Goal: Navigation & Orientation: Find specific page/section

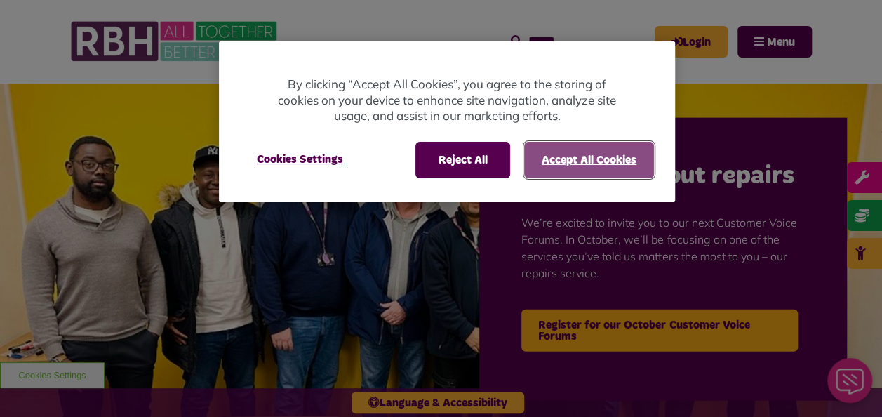
click at [565, 163] on button "Accept All Cookies" at bounding box center [589, 160] width 130 height 36
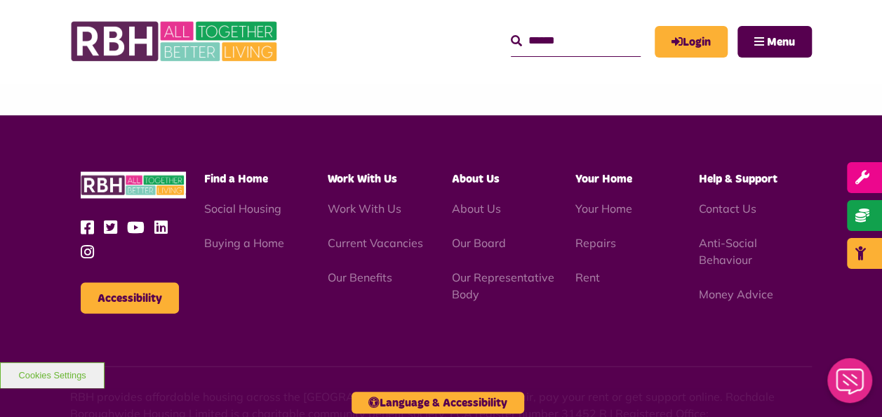
scroll to position [1288, 0]
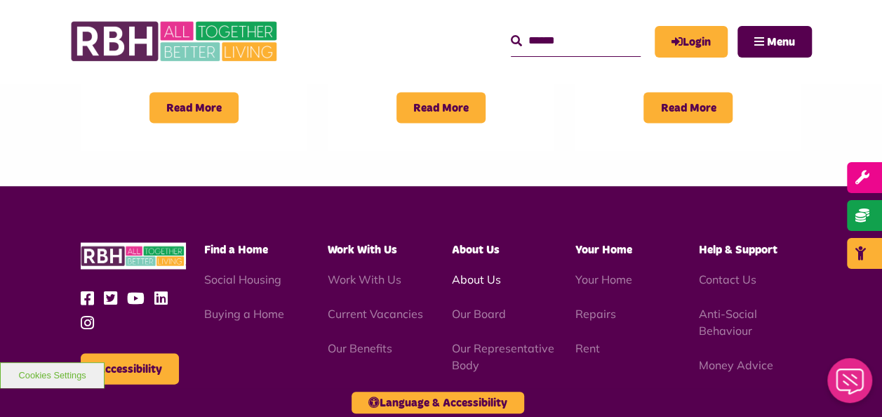
click at [481, 271] on link "About Us" at bounding box center [475, 278] width 49 height 14
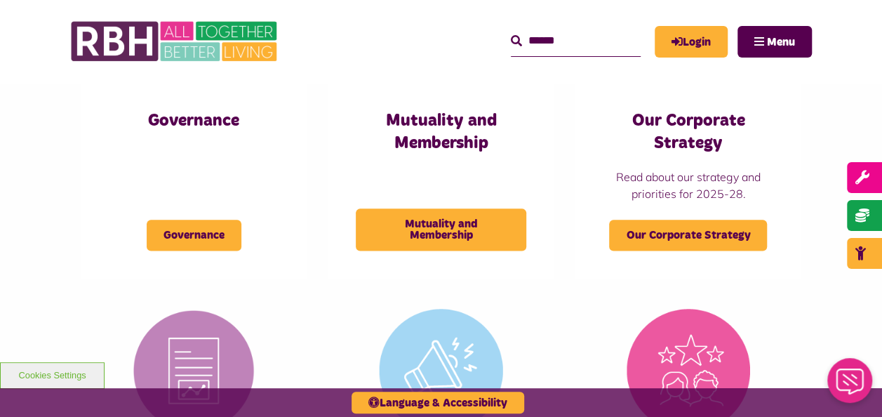
scroll to position [771, 0]
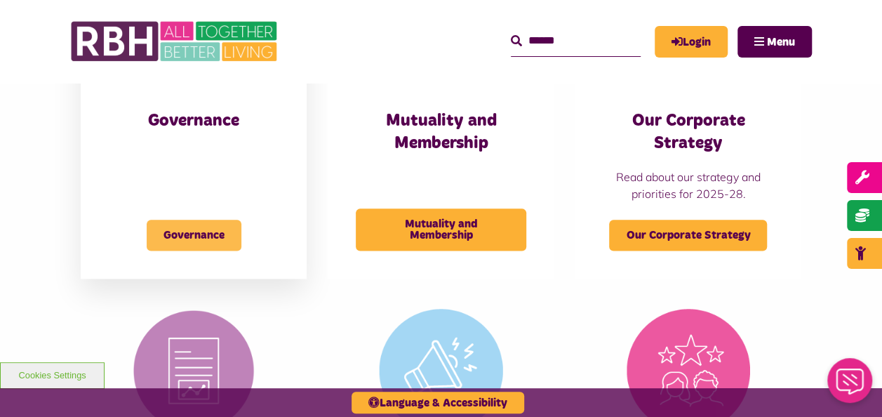
click at [216, 234] on span "Governance" at bounding box center [194, 235] width 95 height 31
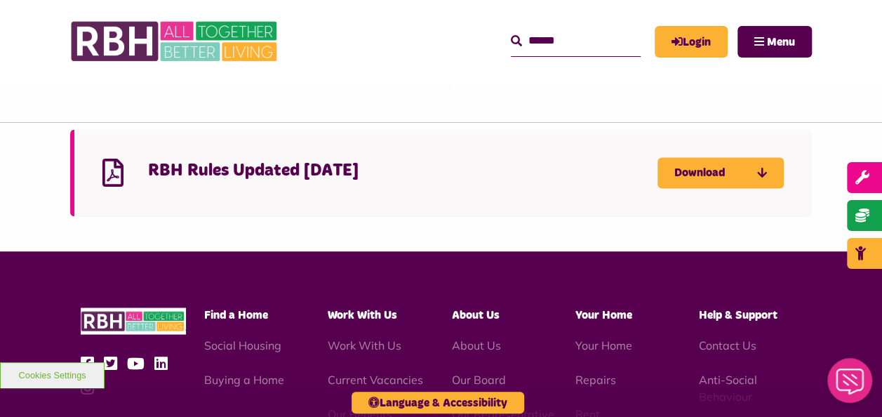
scroll to position [1122, 0]
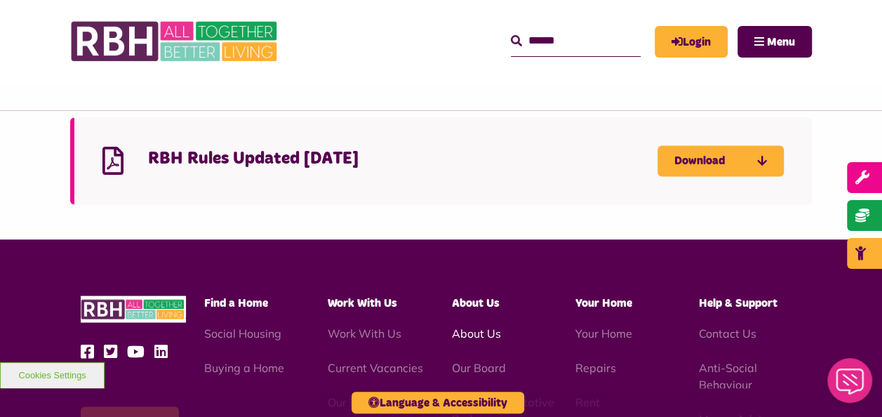
click at [483, 333] on link "About Us" at bounding box center [475, 332] width 49 height 14
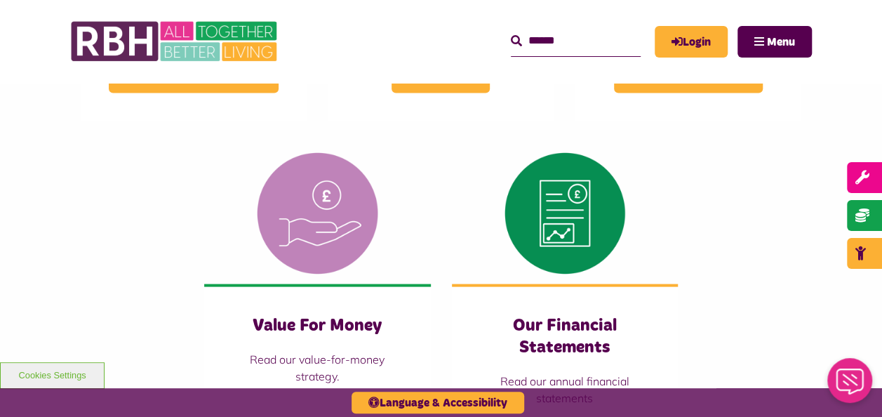
scroll to position [1333, 0]
